Goal: Information Seeking & Learning: Check status

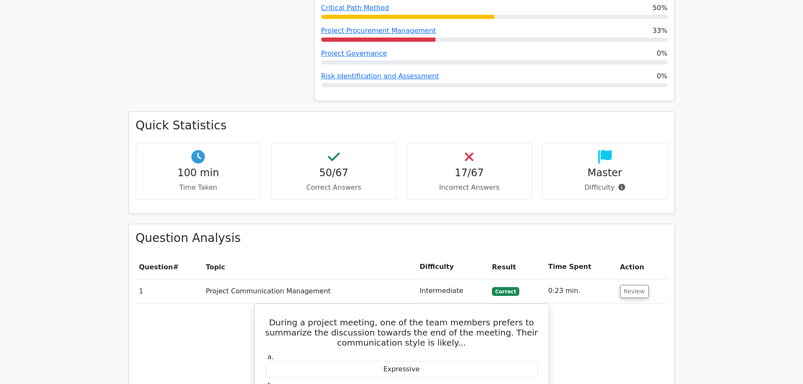
scroll to position [842, 0]
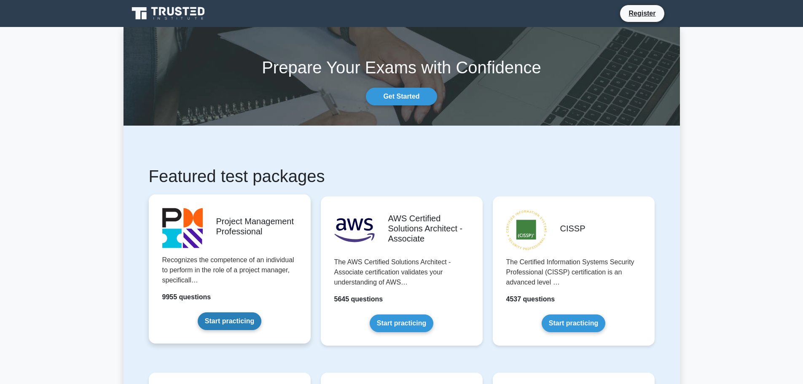
click at [249, 312] on link "Start practicing" at bounding box center [230, 321] width 64 height 18
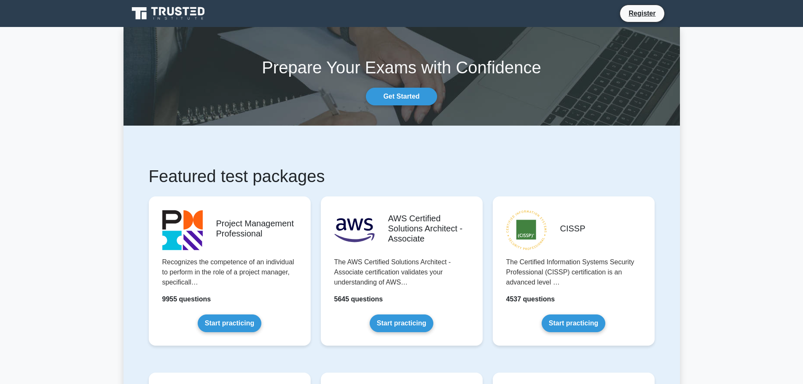
click at [182, 12] on icon at bounding box center [169, 13] width 81 height 16
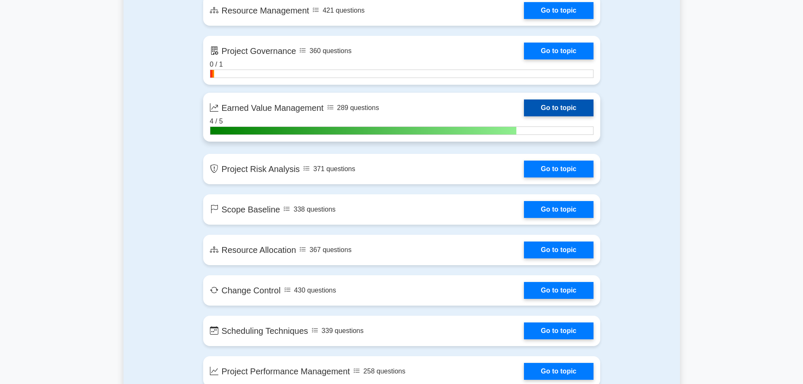
scroll to position [1235, 0]
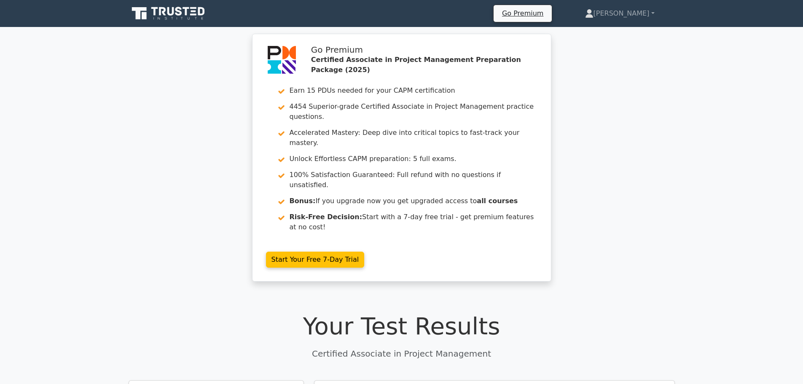
click at [247, 312] on h1 "Your Test Results" at bounding box center [402, 326] width 546 height 28
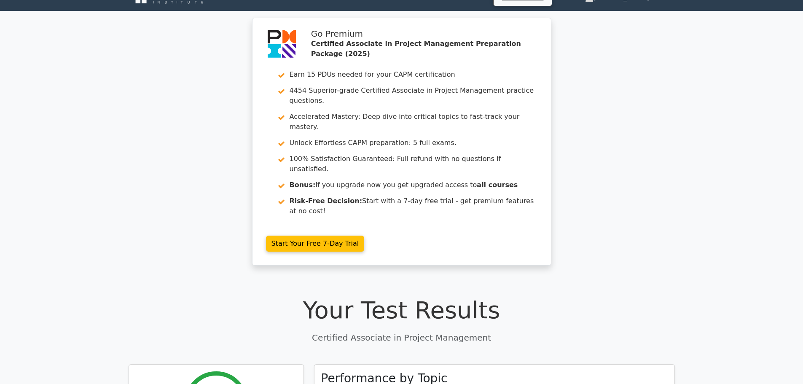
scroll to position [17, 0]
